Goal: Navigation & Orientation: Find specific page/section

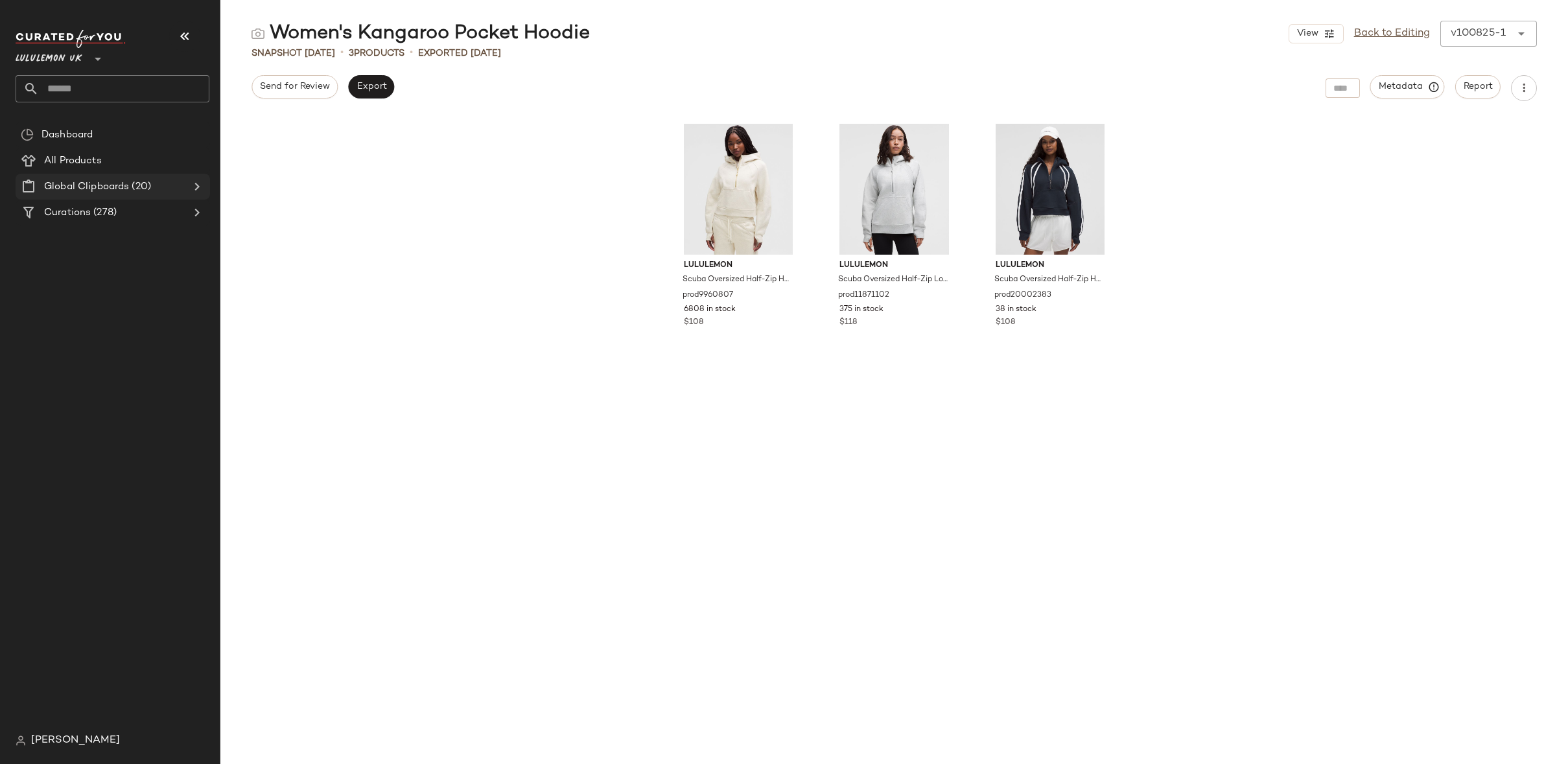
click at [117, 184] on span "Global Clipboards" at bounding box center [86, 187] width 85 height 15
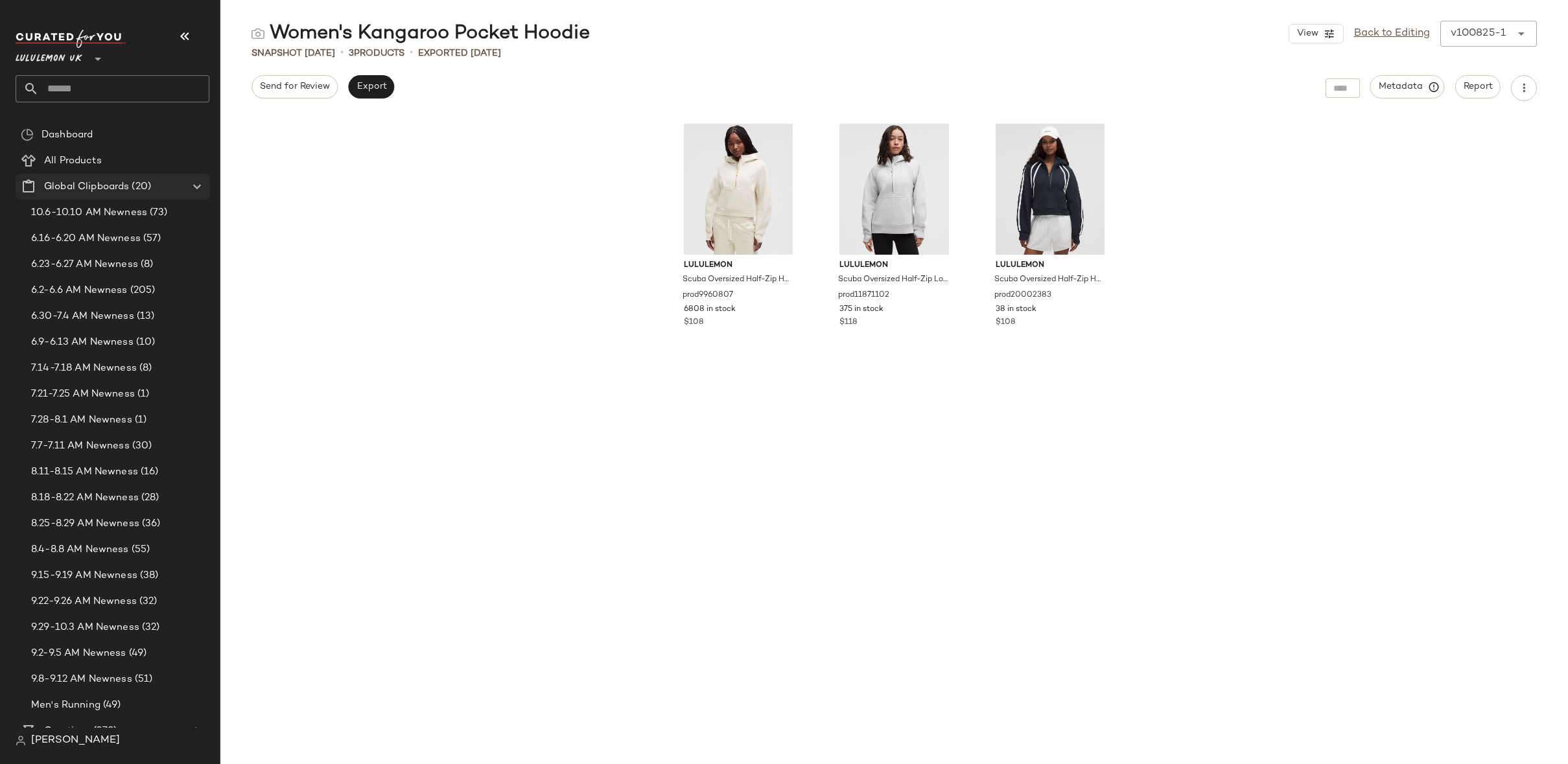
click at [117, 184] on span "Global Clipboards" at bounding box center [86, 187] width 85 height 15
click at [196, 190] on icon at bounding box center [197, 187] width 16 height 16
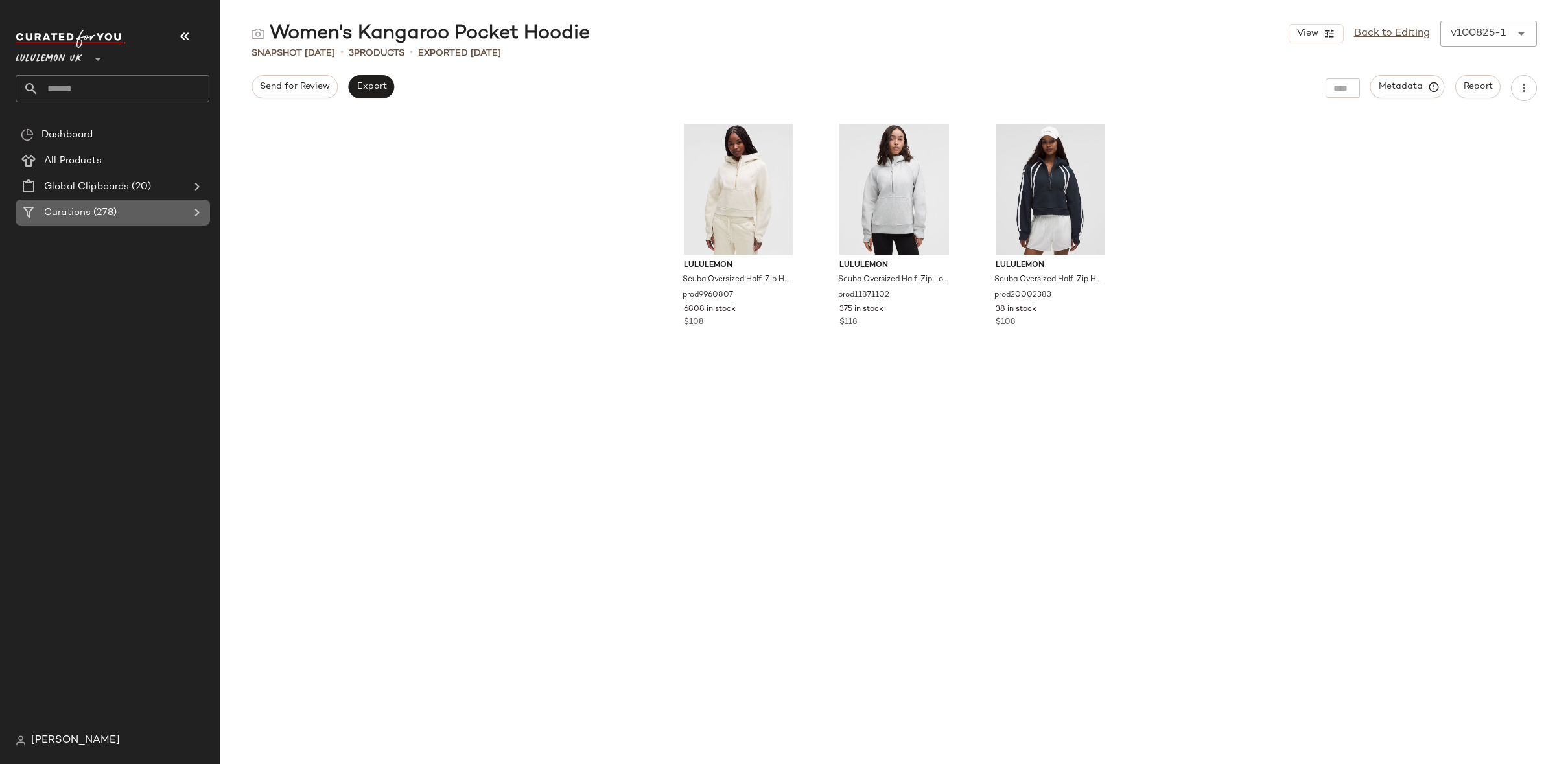
click at [152, 203] on Curations "Curations (278)" at bounding box center [113, 212] width 194 height 26
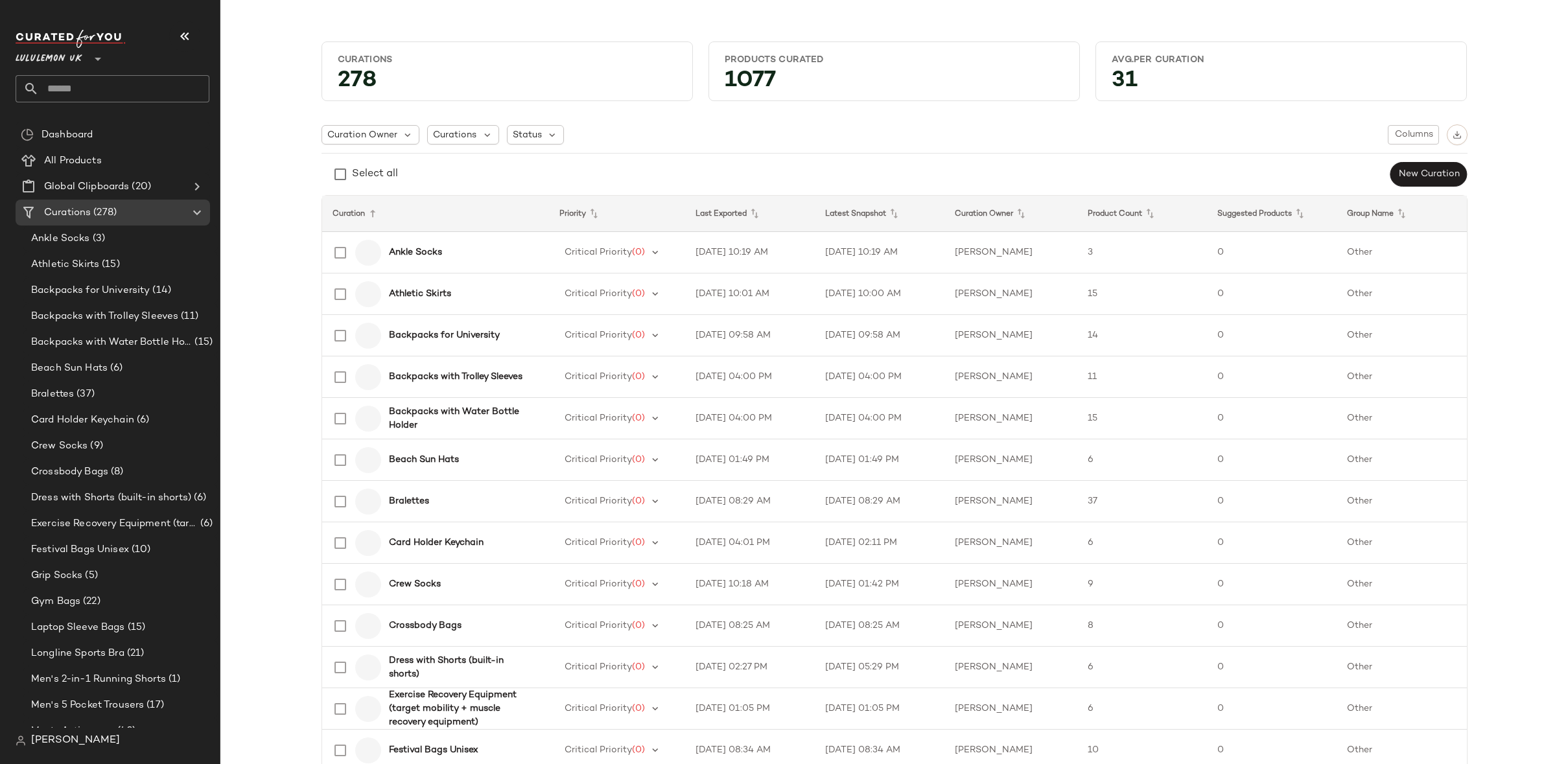
click at [56, 52] on span "Lululemon UK" at bounding box center [49, 55] width 67 height 23
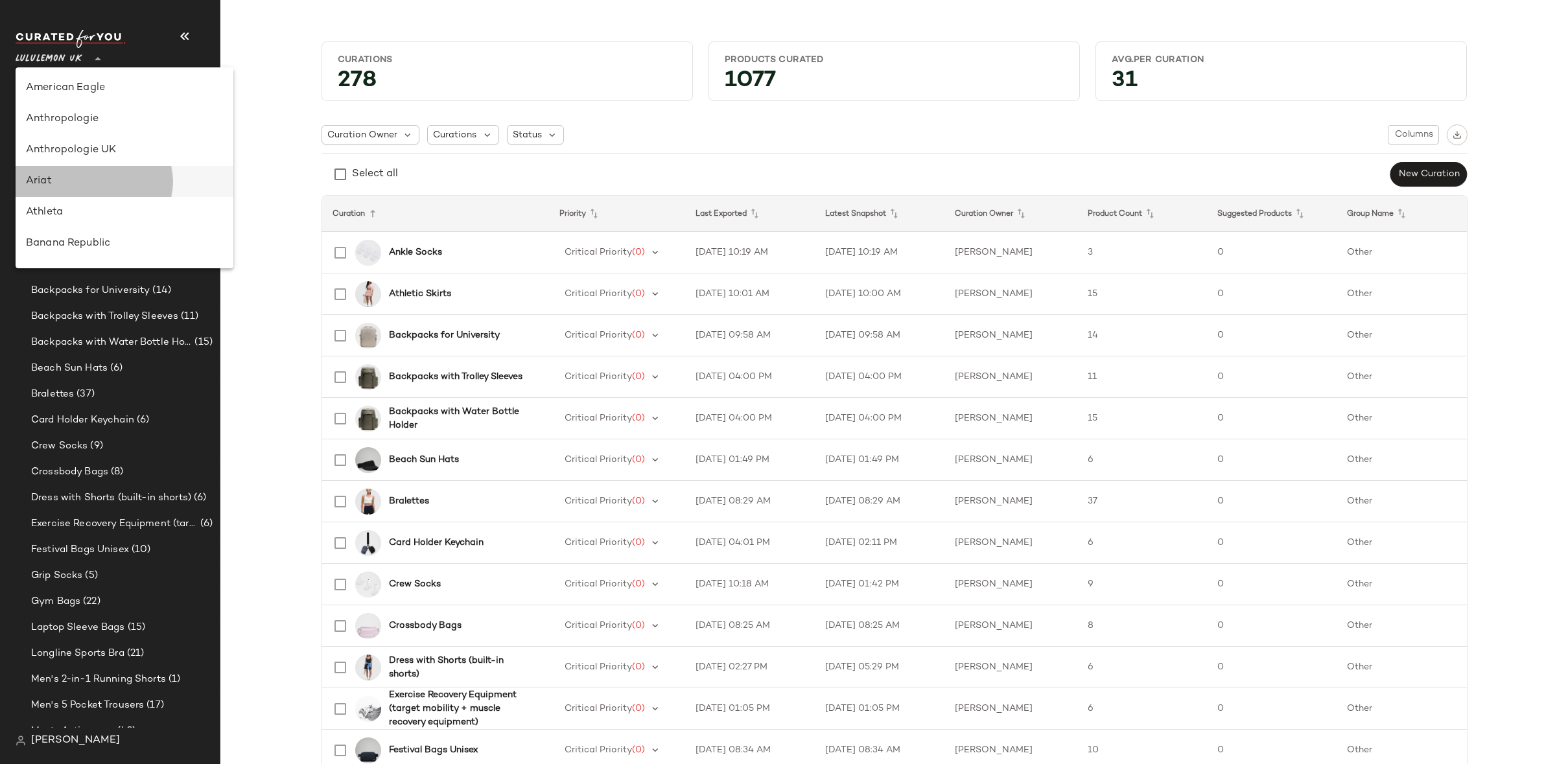
click at [80, 186] on div "Ariat" at bounding box center [124, 182] width 197 height 16
type input "**"
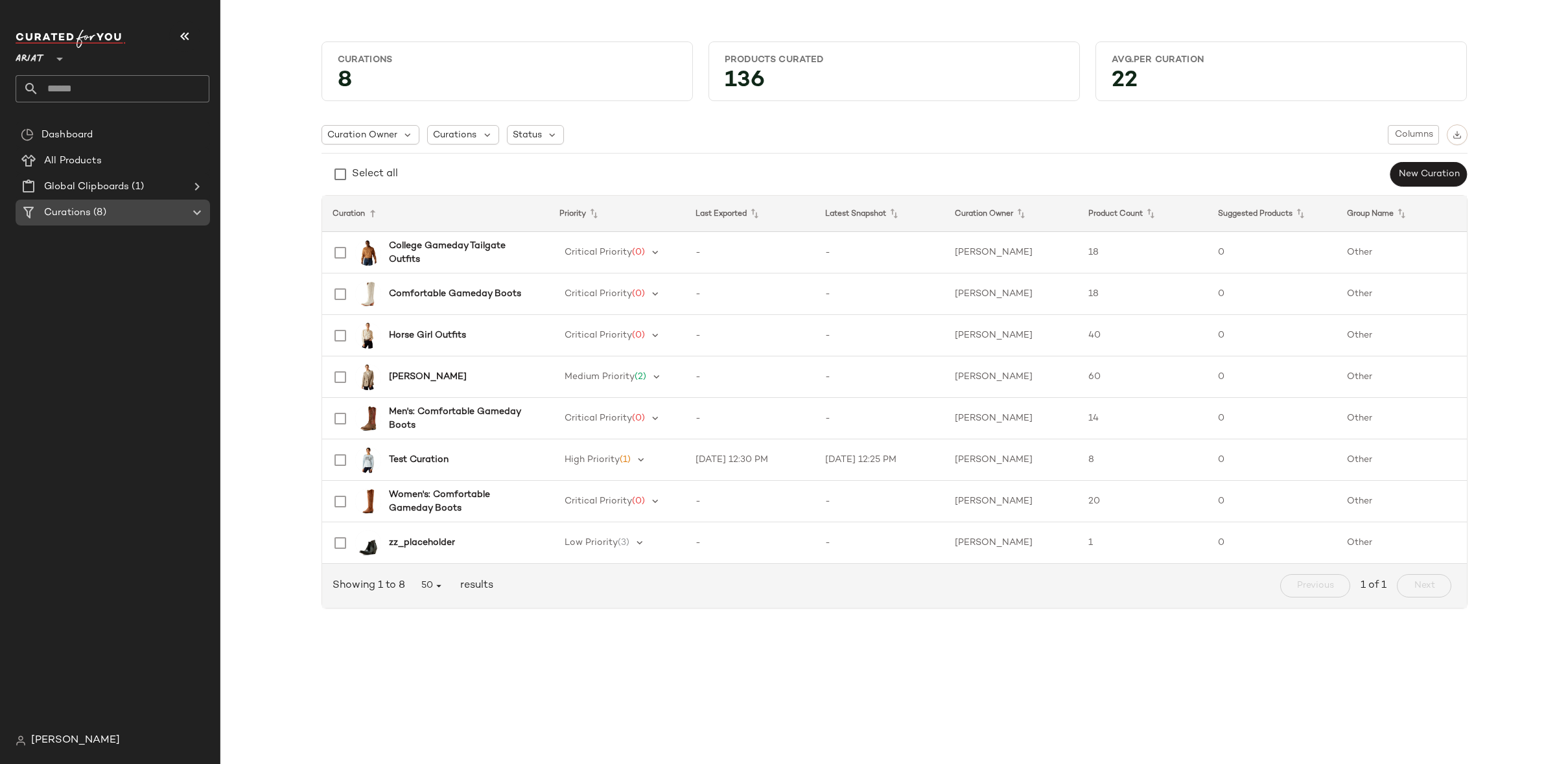
click at [194, 214] on icon at bounding box center [197, 213] width 16 height 16
click at [199, 214] on icon at bounding box center [197, 213] width 16 height 16
